Goal: Check status

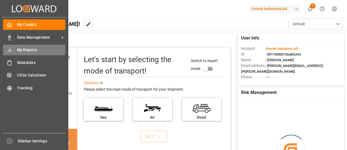
click at [28, 52] on span "My Reports" at bounding box center [41, 50] width 49 height 6
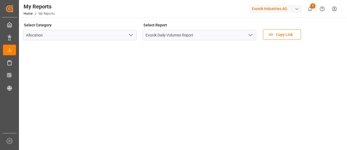
click at [252, 35] on polyline "open menu" at bounding box center [250, 35] width 3 height 2
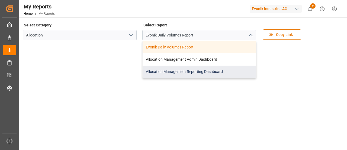
click at [195, 72] on div "Allocation Management Reporting Dashboard" at bounding box center [199, 71] width 113 height 12
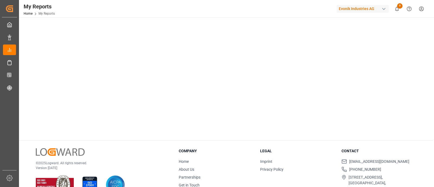
scroll to position [141, 0]
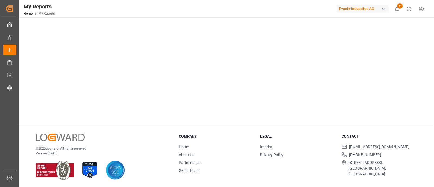
click at [88, 123] on div "Select Category Allocation Select Report Allocation Management Reporting Dashbo…" at bounding box center [226, 32] width 414 height 311
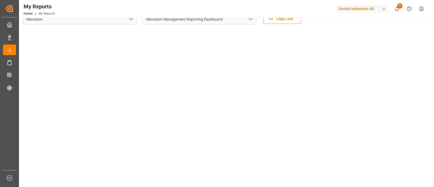
scroll to position [0, 0]
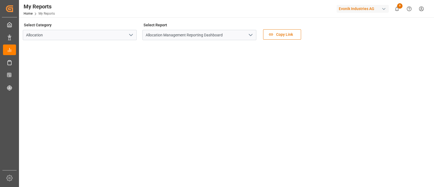
click at [347, 63] on main "Select Category Allocation Select Report Allocation Management Reporting Dashbo…" at bounding box center [226, 141] width 414 height 241
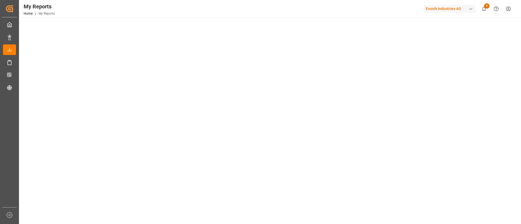
scroll to position [27, 0]
